Goal: Check status: Check status

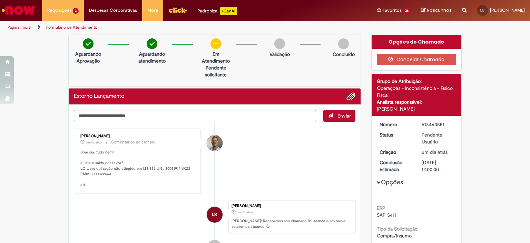
scroll to position [69, 0]
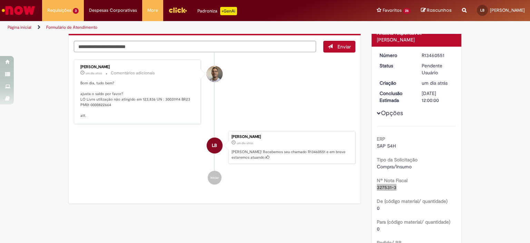
drag, startPoint x: 392, startPoint y: 186, endPoint x: 371, endPoint y: 189, distance: 22.0
click at [372, 189] on div "Número R13460551 Status Pendente Usuário Criação um dia atrás um dia atrás Conc…" at bounding box center [417, 234] width 90 height 375
copy span "327531-3"
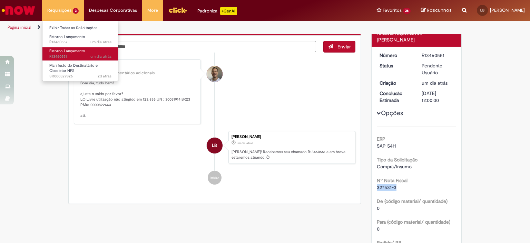
click at [74, 54] on span "um dia atrás um dia atrás R13460551" at bounding box center [80, 57] width 62 height 6
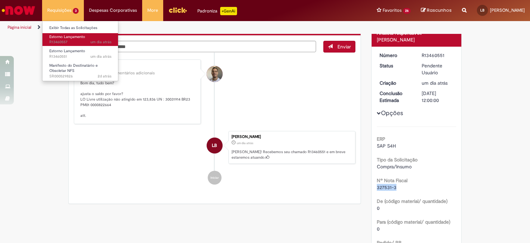
click at [69, 44] on span "um dia atrás um dia atrás R13460557" at bounding box center [80, 42] width 62 height 6
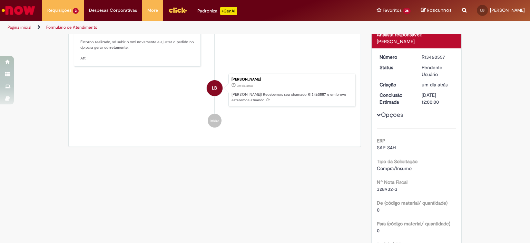
click at [427, 193] on div "Opções ERP SAP S4H Tipo da Solicitação Compra/Insumo Nº Nota Fiscal 328932-3 De…" at bounding box center [417, 236] width 80 height 366
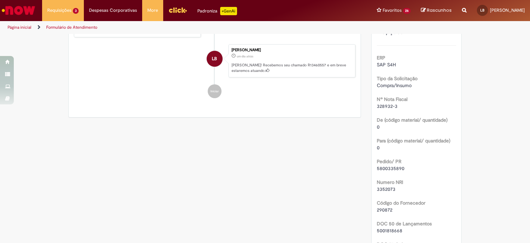
scroll to position [164, 0]
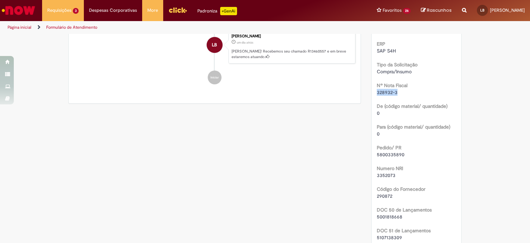
drag, startPoint x: 395, startPoint y: 93, endPoint x: 363, endPoint y: 90, distance: 31.9
click at [366, 90] on div "Opções do Chamado Cancelar Chamado Detalhes do tíquete Grupo de Atribuição: Ope…" at bounding box center [416, 133] width 101 height 524
copy span "328932-3"
click at [266, 133] on div "Verificar Código de Barras Aguardando Aprovação Aguardando atendimento Em Atend…" at bounding box center [265, 133] width 404 height 524
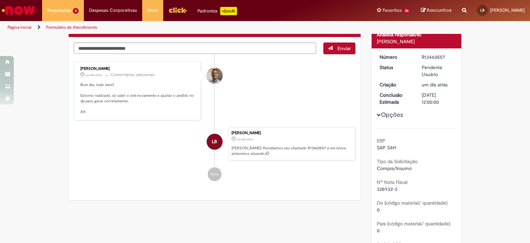
scroll to position [53, 0]
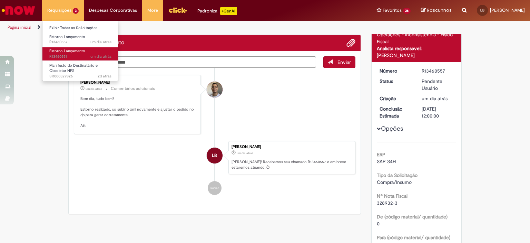
click at [60, 51] on span "Estorno Lançamento" at bounding box center [67, 50] width 36 height 5
